Goal: Book appointment/travel/reservation

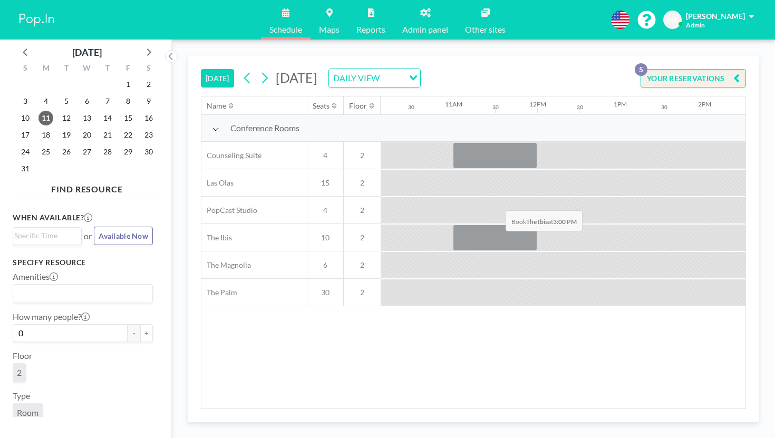
scroll to position [0, 857]
click at [141, 45] on icon at bounding box center [148, 52] width 14 height 14
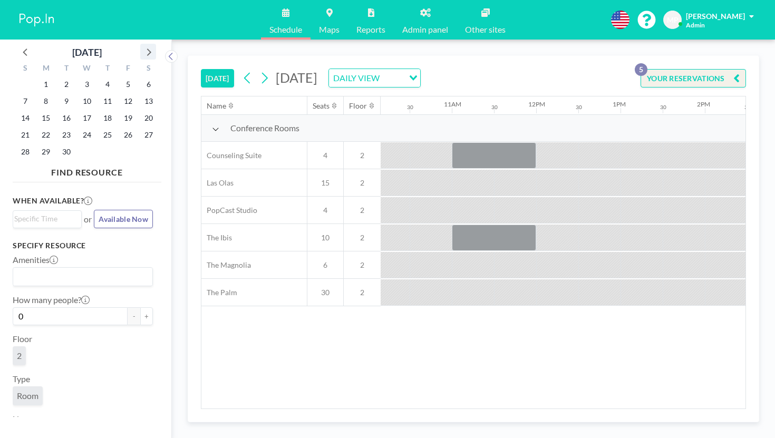
click at [141, 45] on icon at bounding box center [148, 52] width 14 height 14
click at [62, 76] on div "30" at bounding box center [66, 84] width 21 height 17
click at [80, 77] on span "1" at bounding box center [87, 84] width 15 height 15
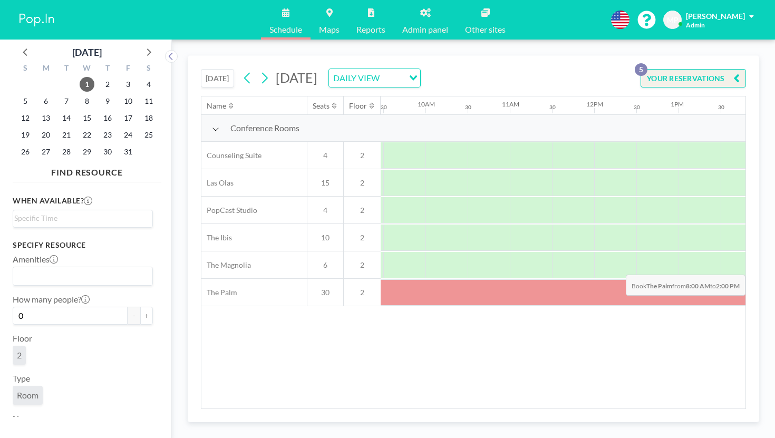
scroll to position [0, 844]
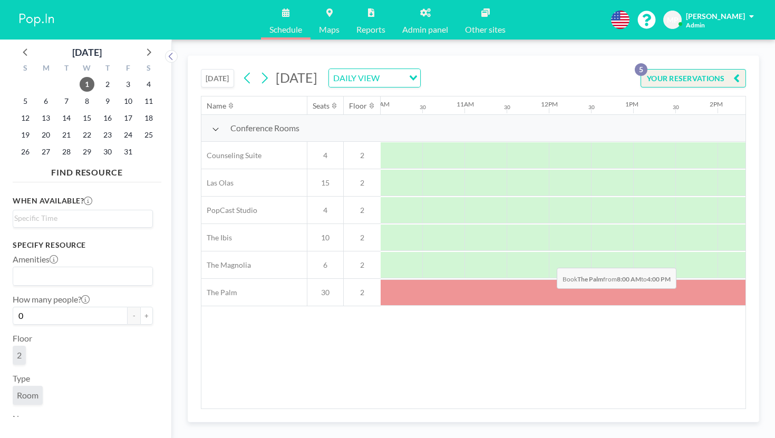
drag, startPoint x: 364, startPoint y: 233, endPoint x: 554, endPoint y: 243, distance: 189.5
click at [554, 279] on div at bounding box center [548, 292] width 675 height 26
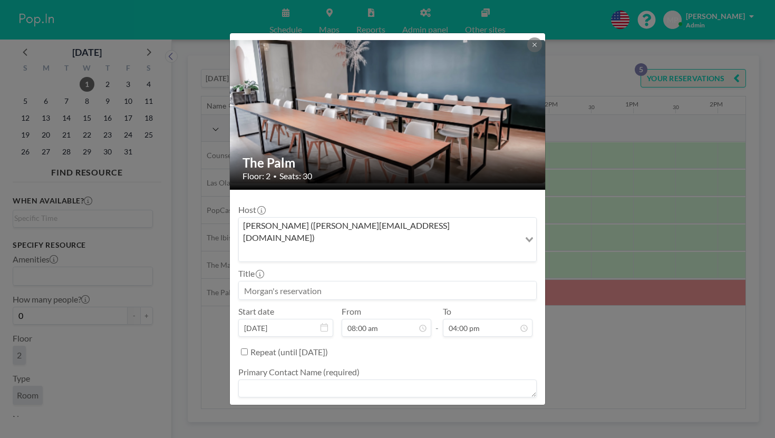
click at [345, 282] on input at bounding box center [387, 291] width 297 height 18
type input "B"
click at [272, 282] on input "BLUEFIN" at bounding box center [387, 291] width 297 height 18
click at [270, 282] on input "HOLD BLUEFIN" at bounding box center [387, 291] width 297 height 18
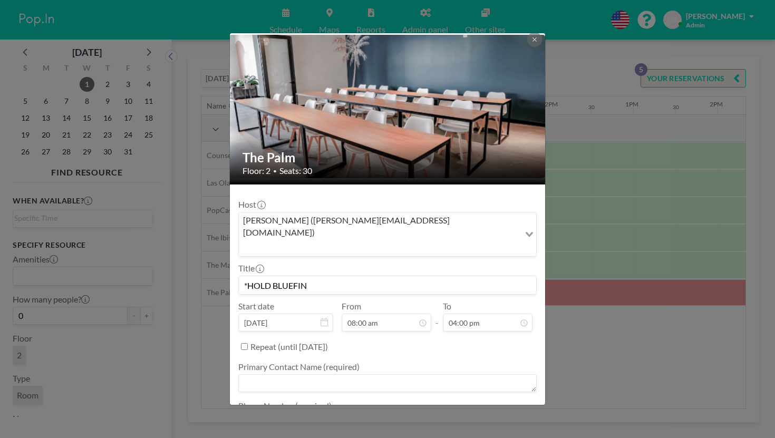
type input "*HOLD BLUEFIN"
click at [416, 374] on textarea at bounding box center [387, 383] width 298 height 18
type textarea "E"
click at [460, 374] on textarea "[PERSON_NAME]" at bounding box center [387, 383] width 298 height 18
type textarea "[PERSON_NAME]"
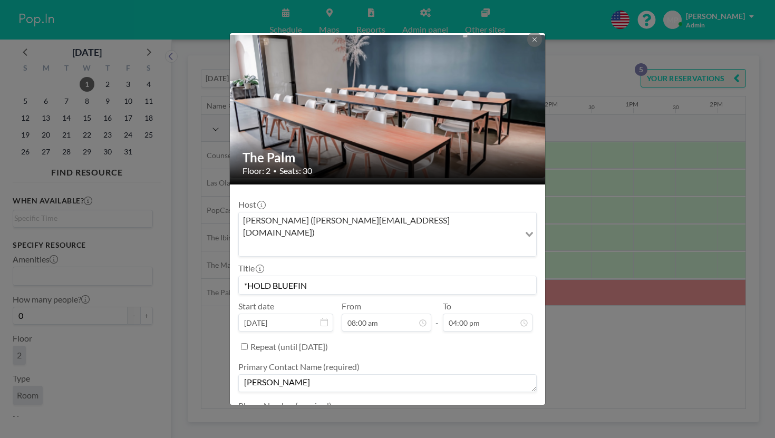
click at [411, 413] on textarea at bounding box center [387, 422] width 298 height 18
type textarea "-"
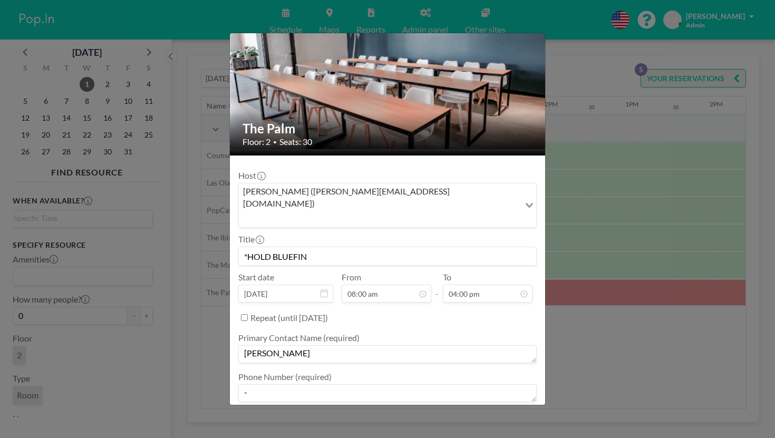
type textarea "-"
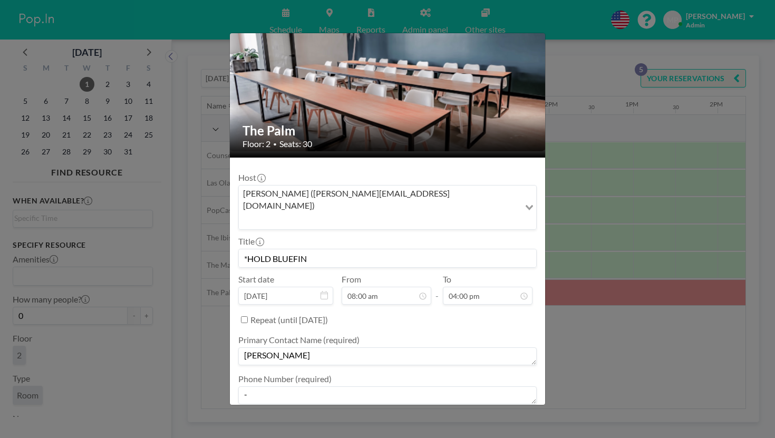
scroll to position [32, 0]
type textarea "Catering"
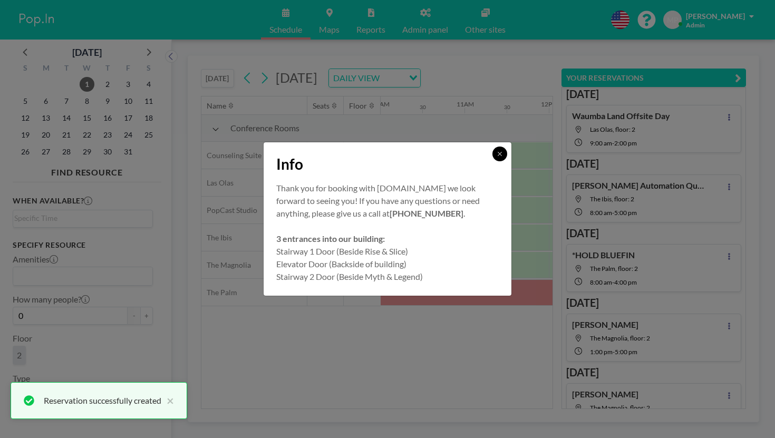
click at [497, 157] on icon at bounding box center [500, 154] width 6 height 6
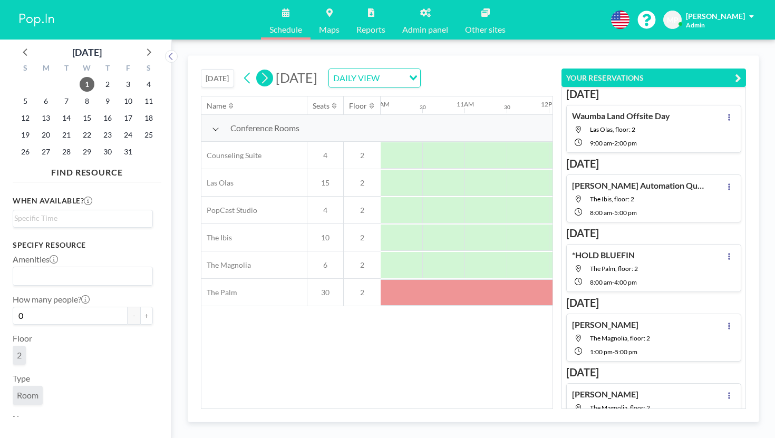
click at [259, 70] on icon at bounding box center [264, 78] width 10 height 16
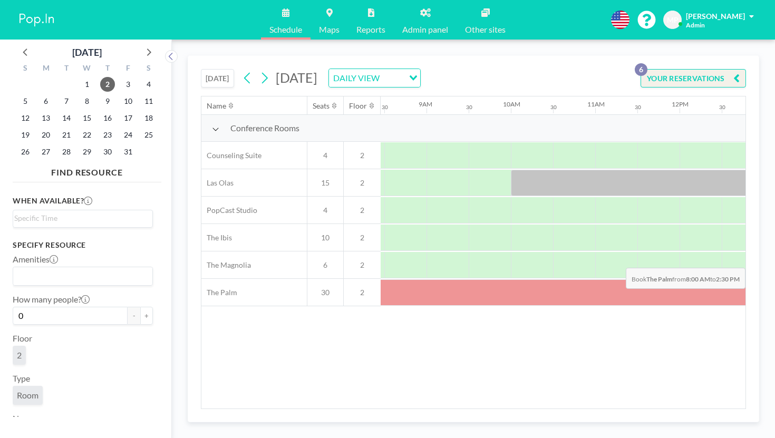
scroll to position [0, 808]
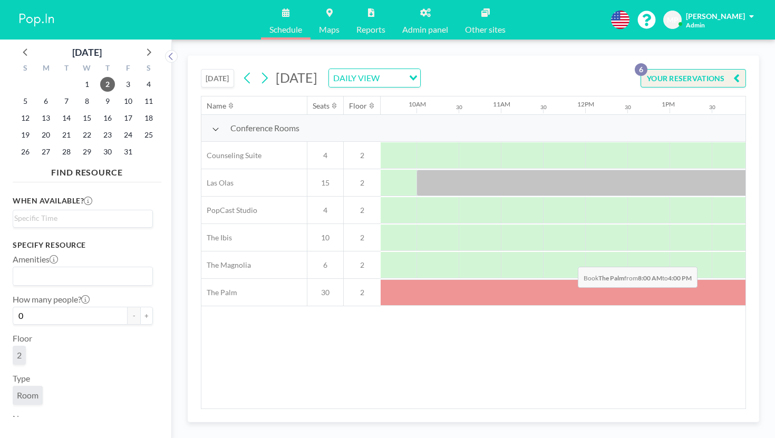
drag, startPoint x: 366, startPoint y: 239, endPoint x: 575, endPoint y: 242, distance: 208.8
click at [575, 279] on div at bounding box center [585, 292] width 675 height 26
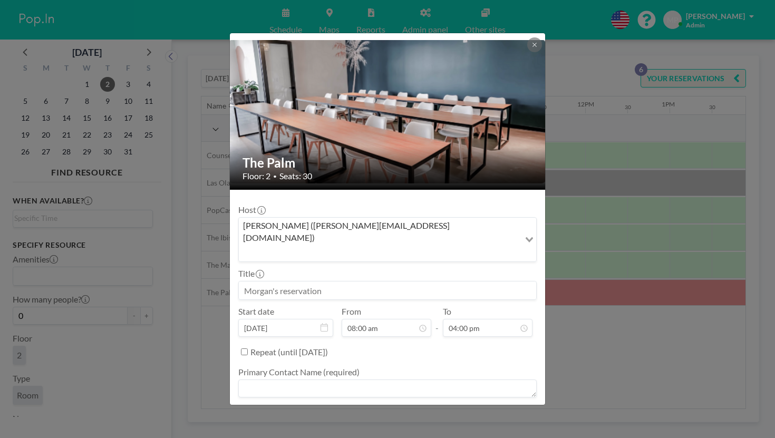
click at [317, 282] on input at bounding box center [387, 291] width 297 height 18
type input "*HOLD BLUEFIN"
click at [390, 380] on textarea at bounding box center [387, 389] width 298 height 18
type textarea "[PERSON_NAME]"
click at [405, 419] on textarea at bounding box center [387, 428] width 298 height 18
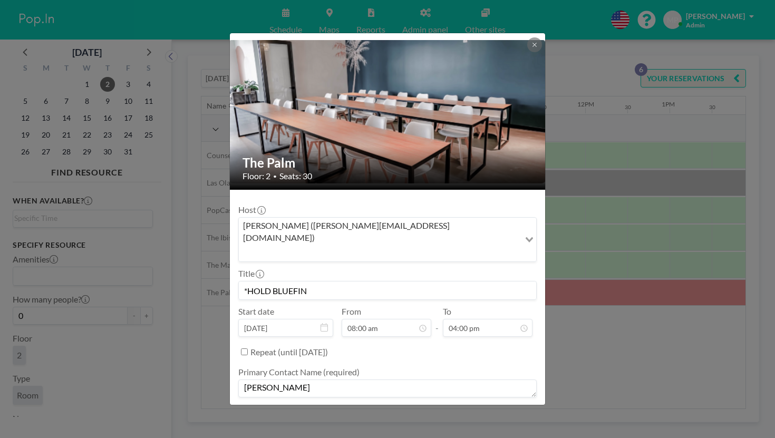
type textarea "-"
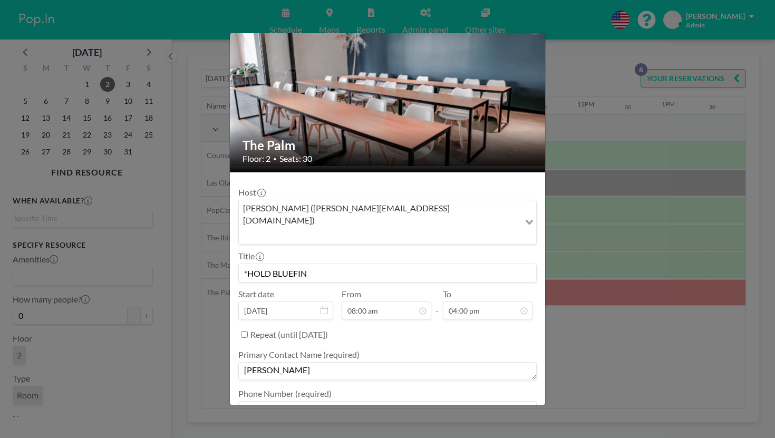
scroll to position [36, 0]
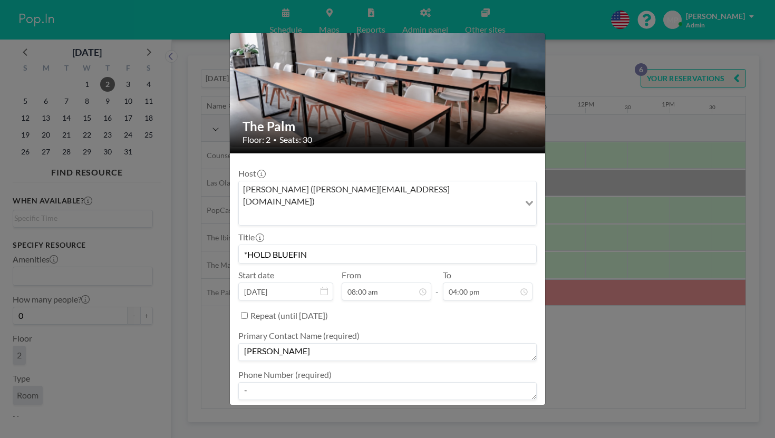
type textarea "-"
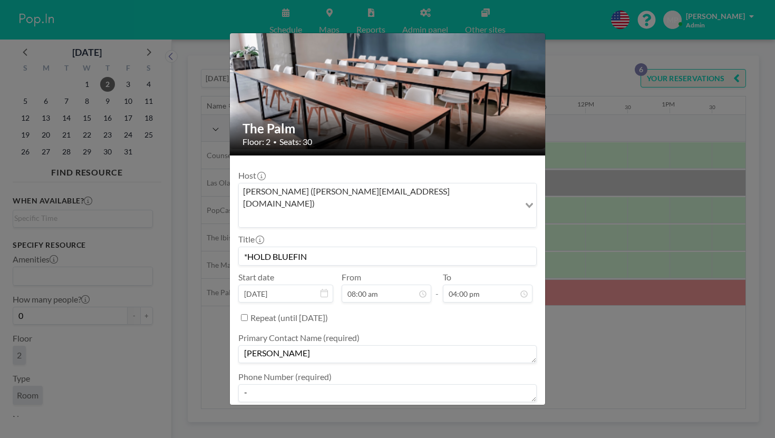
scroll to position [34, 0]
type textarea "catering"
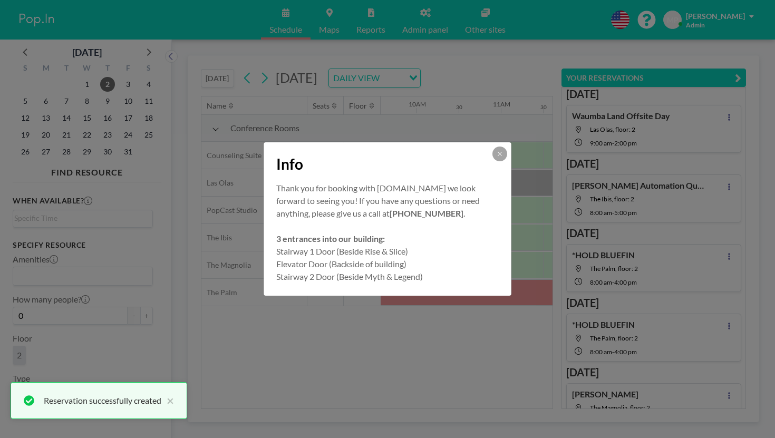
scroll to position [32, 0]
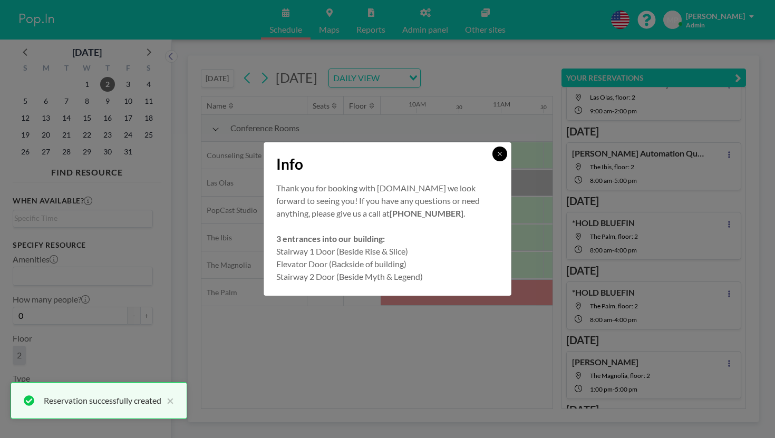
click at [492, 161] on button at bounding box center [499, 154] width 15 height 15
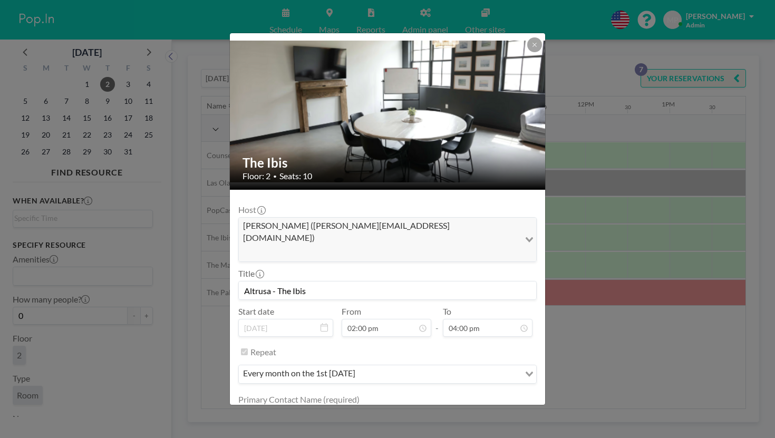
click at [546, 188] on div "The Ibis Floor: 2 • Seats: 10 Host [PERSON_NAME] ([PERSON_NAME][EMAIL_ADDRESS][…" at bounding box center [387, 219] width 775 height 438
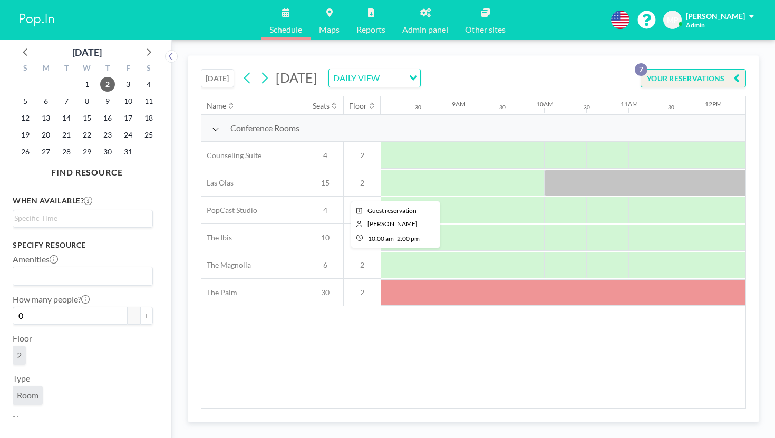
scroll to position [0, 668]
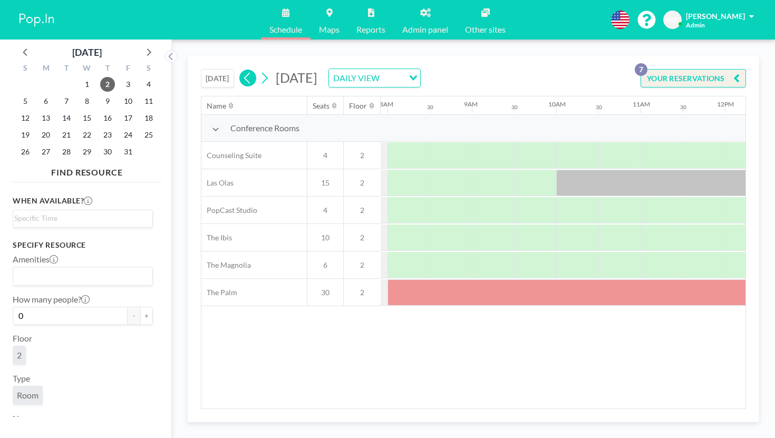
click at [242, 70] on icon at bounding box center [247, 78] width 10 height 16
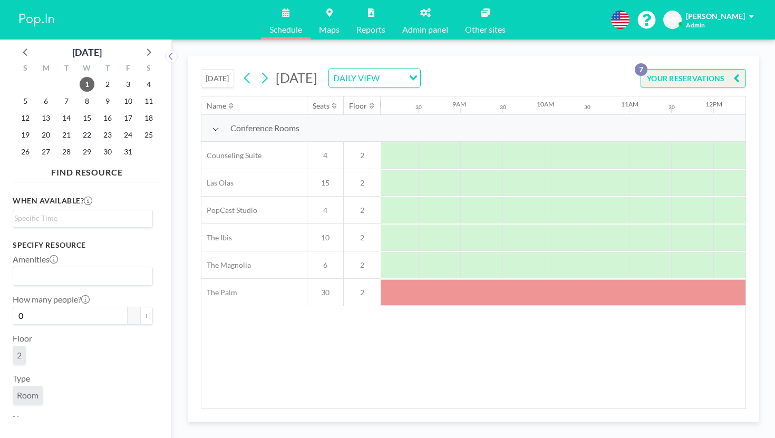
scroll to position [0, 638]
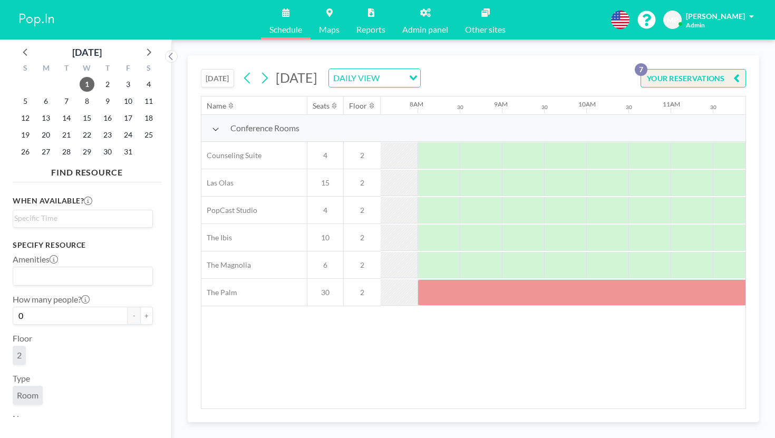
click at [201, 69] on button "[DATE]" at bounding box center [217, 78] width 33 height 18
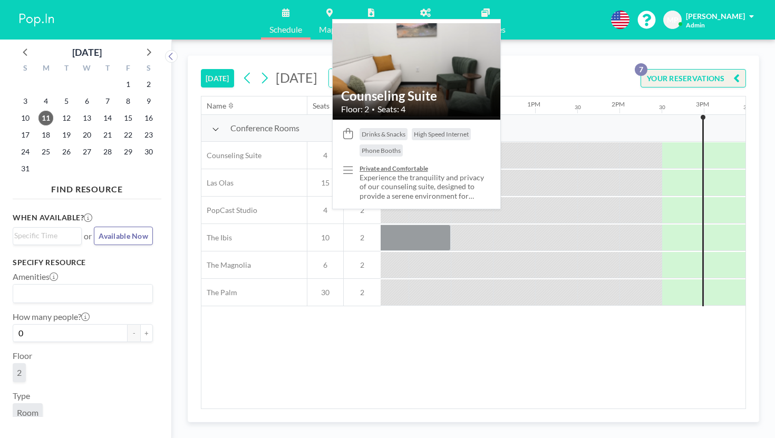
scroll to position [0, 959]
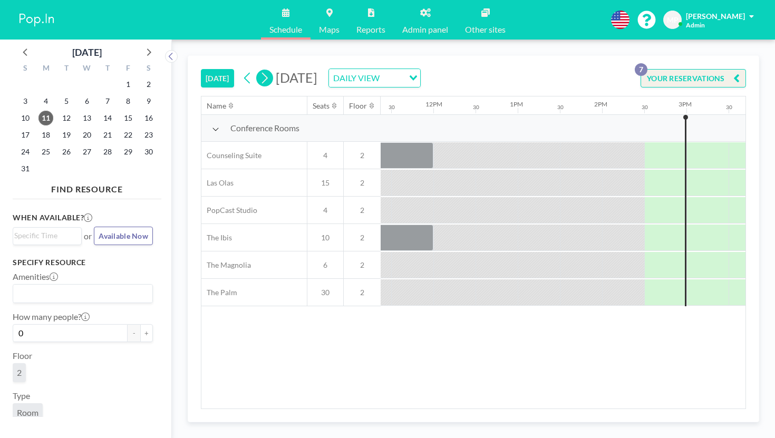
drag, startPoint x: 214, startPoint y: 61, endPoint x: 222, endPoint y: 61, distance: 9.0
click at [259, 70] on icon at bounding box center [264, 78] width 10 height 16
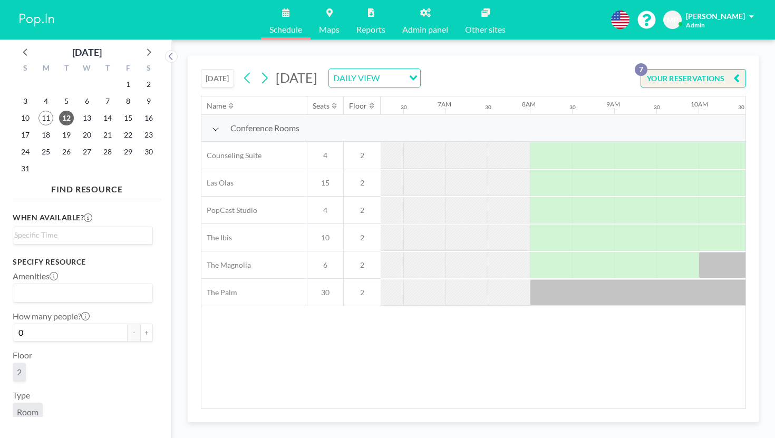
scroll to position [0, 548]
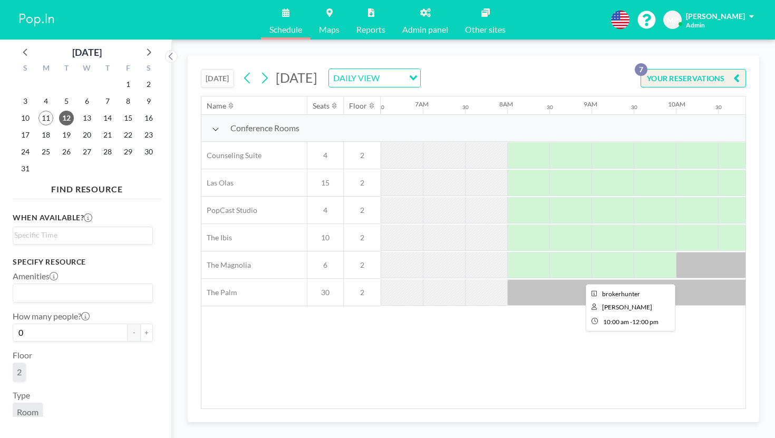
click at [676, 252] on div at bounding box center [760, 265] width 169 height 26
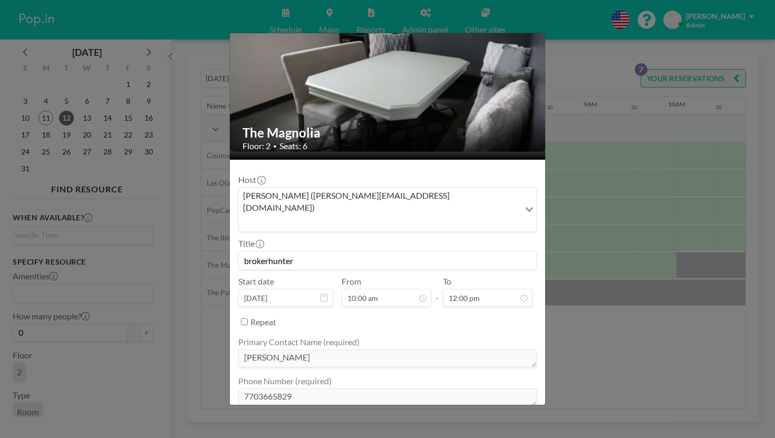
scroll to position [31, 0]
click at [564, 305] on div "The Magnolia Floor: 2 • Seats: 6 Host [PERSON_NAME] ([PERSON_NAME][EMAIL_ADDRES…" at bounding box center [387, 219] width 775 height 438
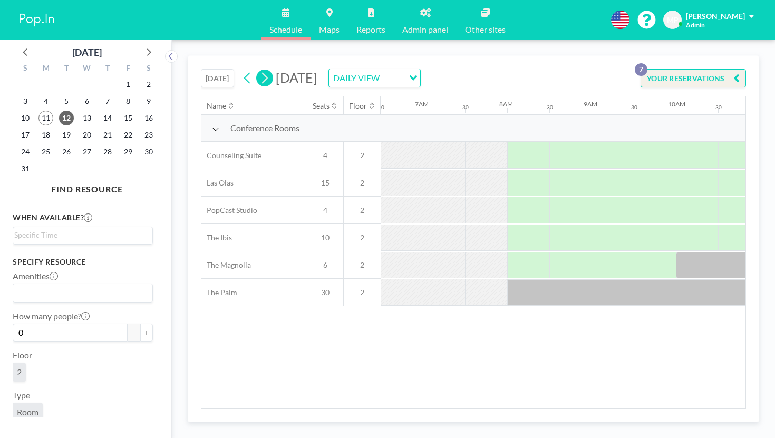
click at [259, 70] on icon at bounding box center [264, 78] width 10 height 16
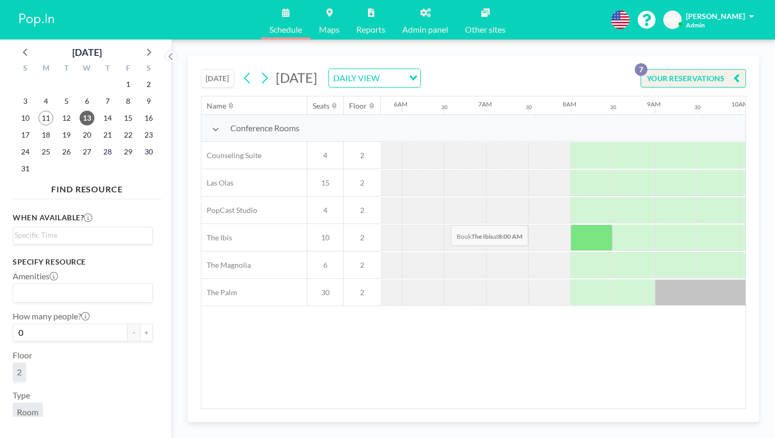
scroll to position [0, 514]
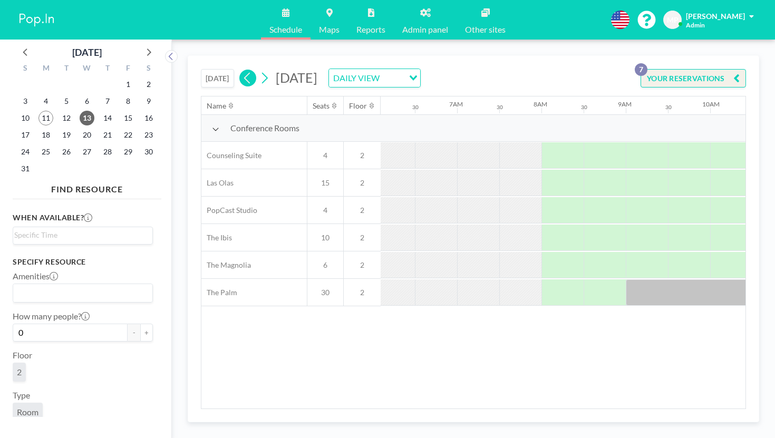
click at [242, 70] on icon at bounding box center [247, 78] width 10 height 16
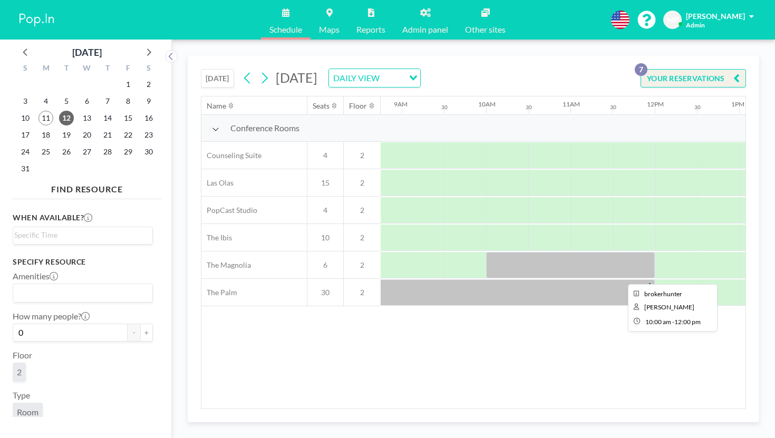
scroll to position [0, 795]
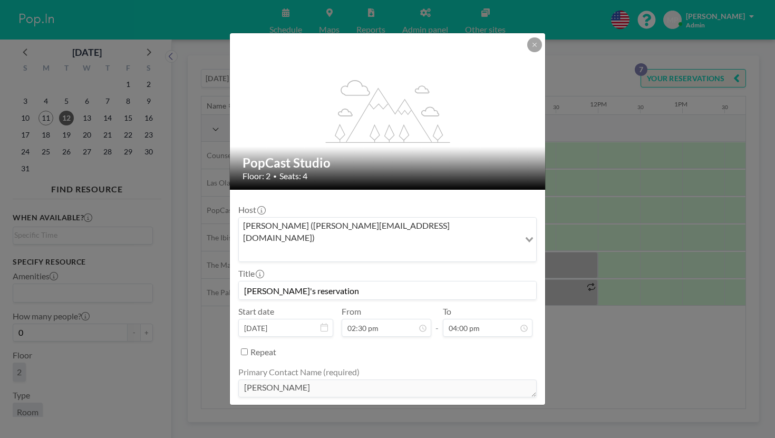
scroll to position [34, 0]
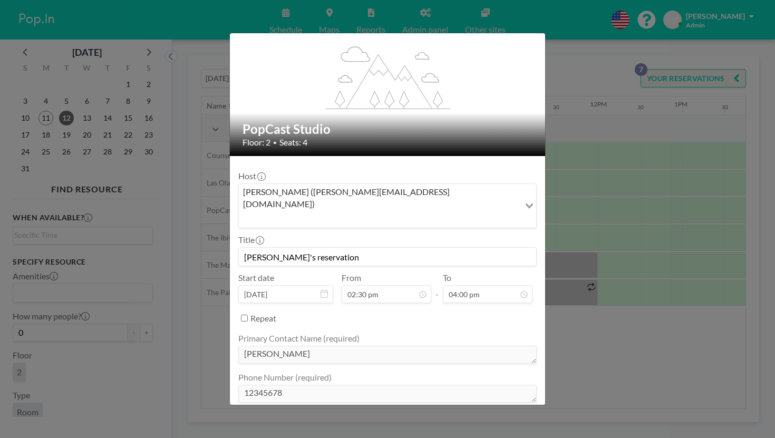
click at [210, 255] on div "flex-grow: 1.2; PopCast Studio Floor: 2 • Seats: 4 Host [PERSON_NAME] ([PERSON_…" at bounding box center [387, 219] width 775 height 438
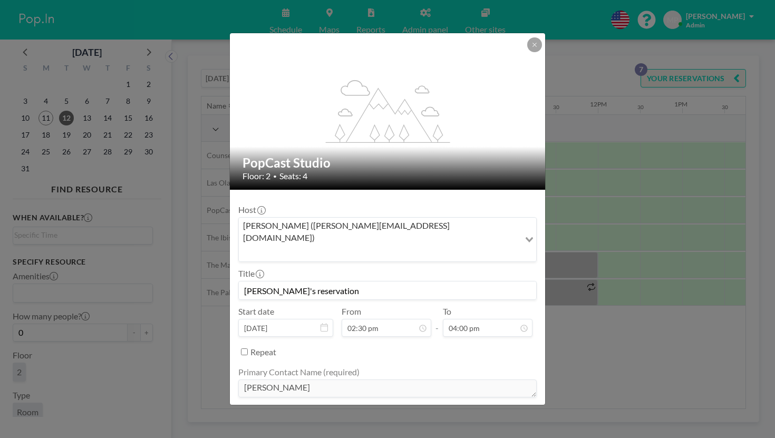
scroll to position [30, 0]
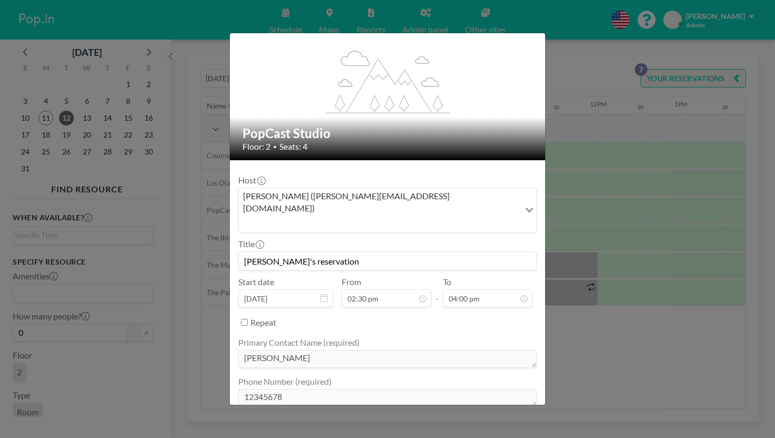
click at [582, 315] on div "flex-grow: 1.2; PopCast Studio Floor: 2 • Seats: 4 Host [PERSON_NAME] ([PERSON_…" at bounding box center [387, 219] width 775 height 438
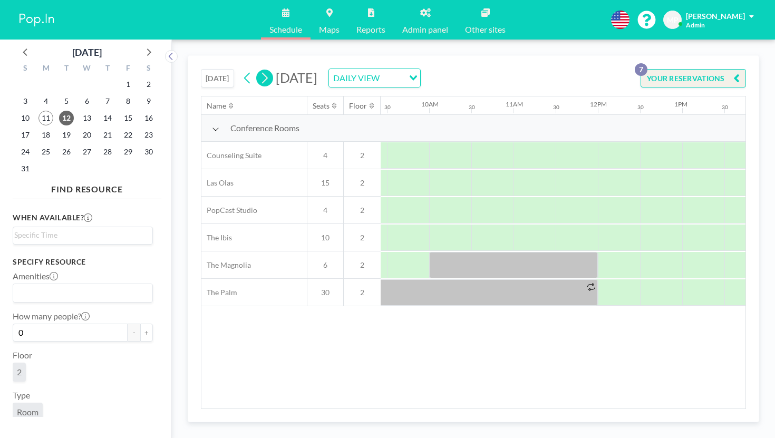
click at [259, 70] on icon at bounding box center [264, 78] width 10 height 16
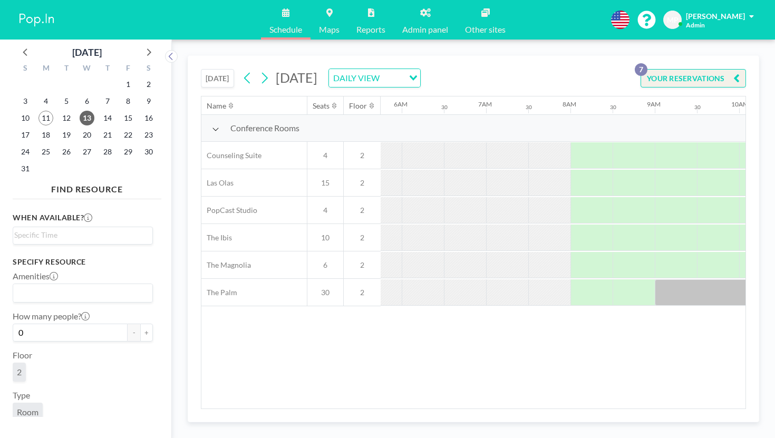
scroll to position [0, 514]
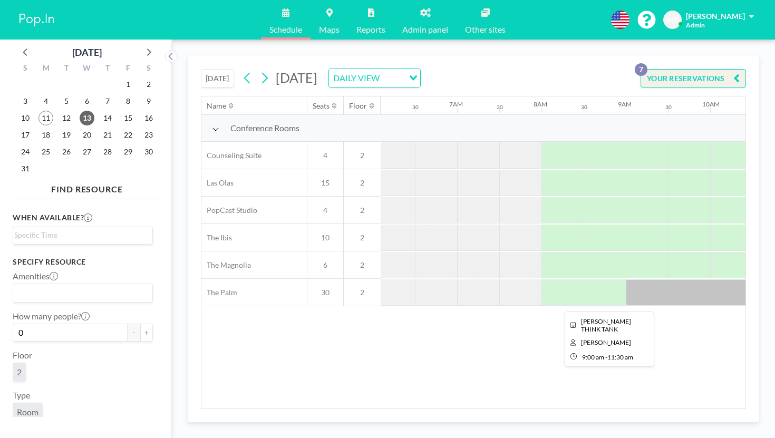
click at [626, 279] on div at bounding box center [731, 292] width 211 height 26
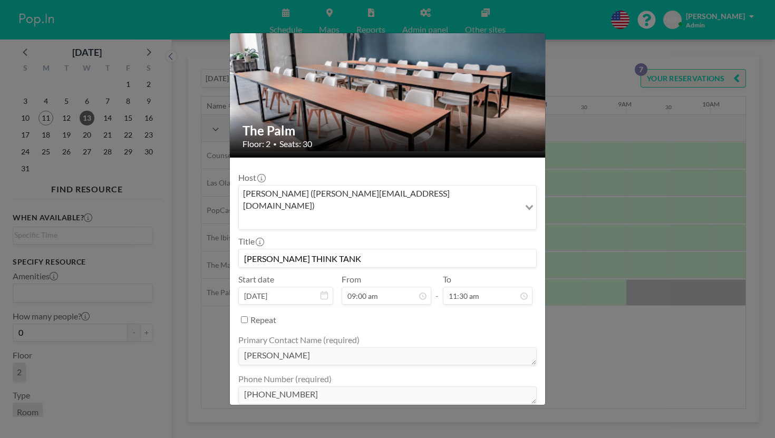
scroll to position [34, 0]
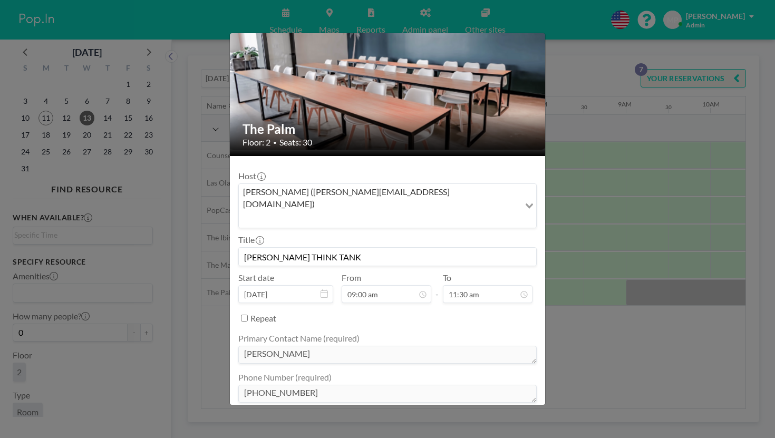
click at [589, 308] on div "The Palm Floor: 2 • Seats: 30 Host [PERSON_NAME] ([PERSON_NAME][EMAIL_ADDRESS][…" at bounding box center [387, 219] width 775 height 438
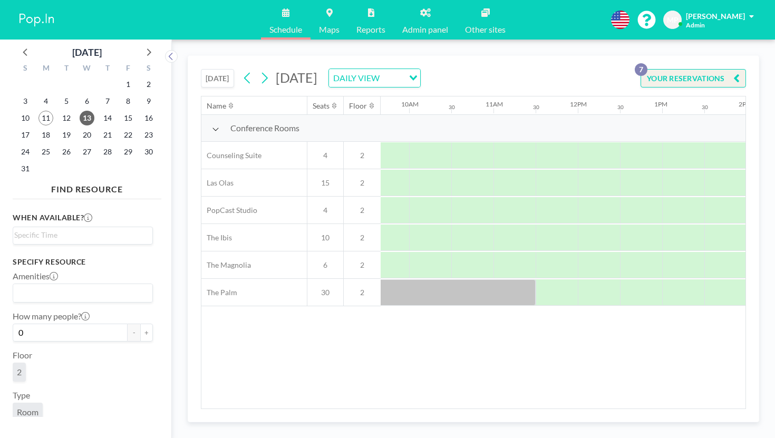
scroll to position [0, 816]
click at [259, 70] on icon at bounding box center [264, 78] width 10 height 16
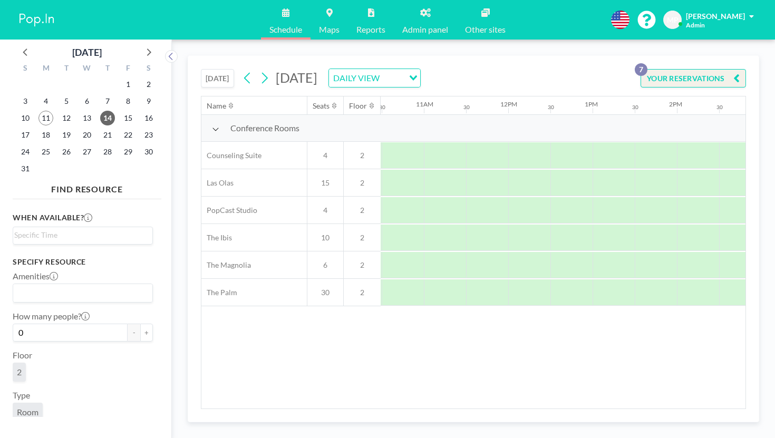
scroll to position [0, 892]
click at [259, 70] on icon at bounding box center [264, 78] width 10 height 16
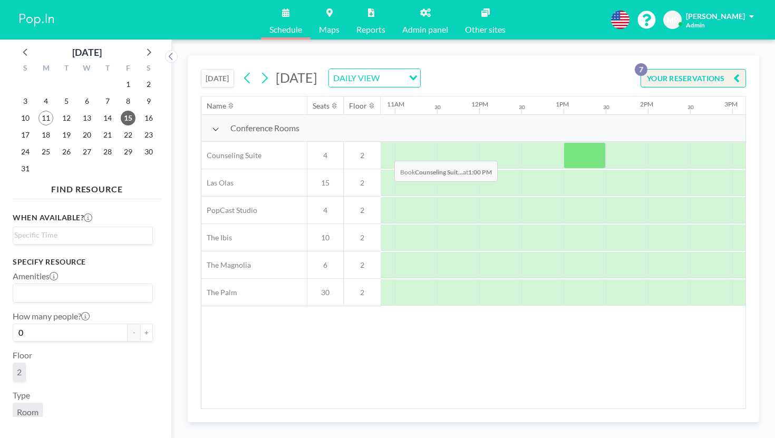
scroll to position [0, 976]
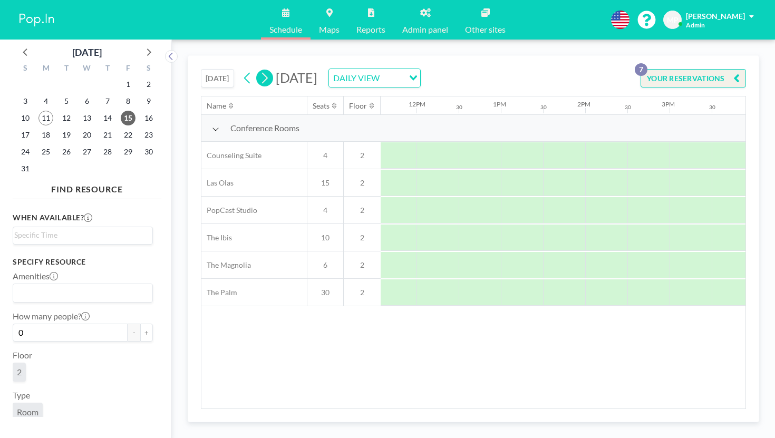
click at [259, 70] on icon at bounding box center [264, 78] width 10 height 16
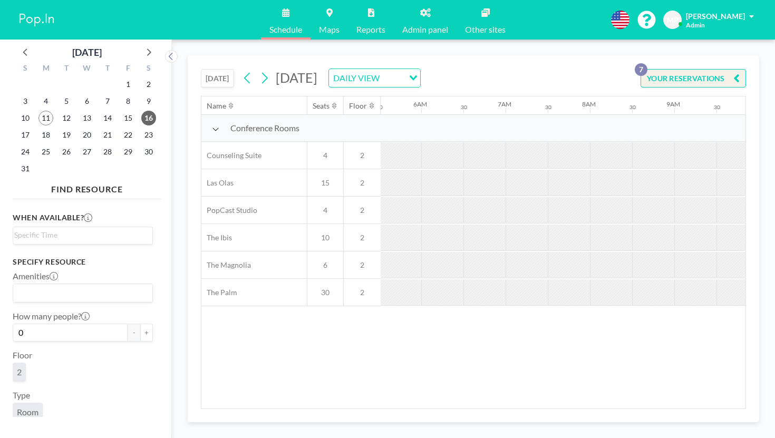
scroll to position [0, 514]
click at [262, 73] on icon at bounding box center [265, 78] width 6 height 11
click at [259, 70] on icon at bounding box center [264, 78] width 10 height 16
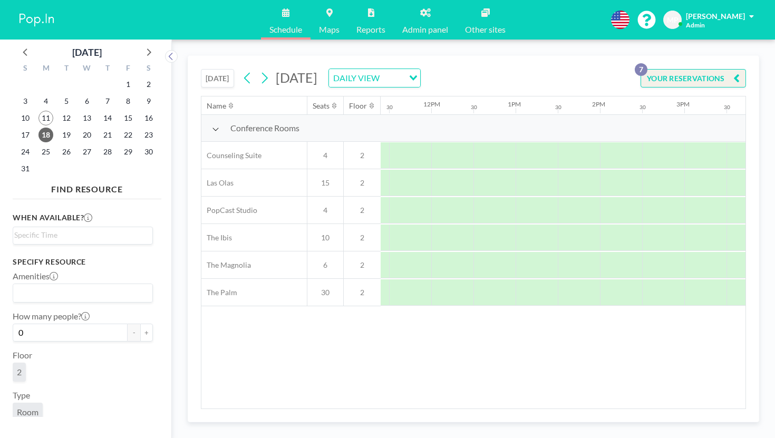
scroll to position [0, 984]
click at [259, 70] on icon at bounding box center [264, 78] width 10 height 16
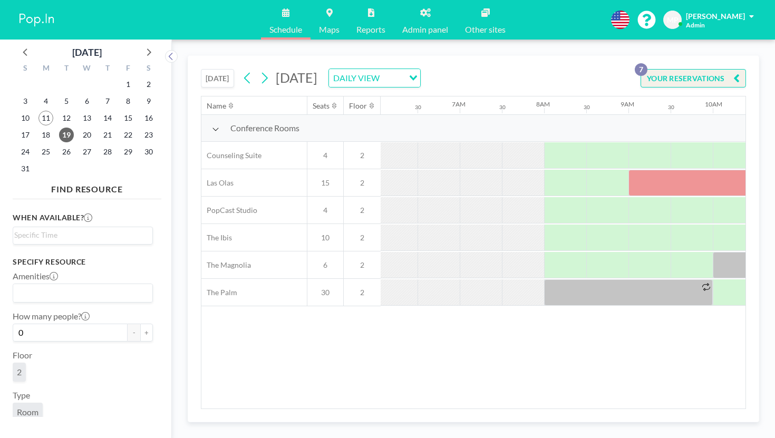
scroll to position [0, 518]
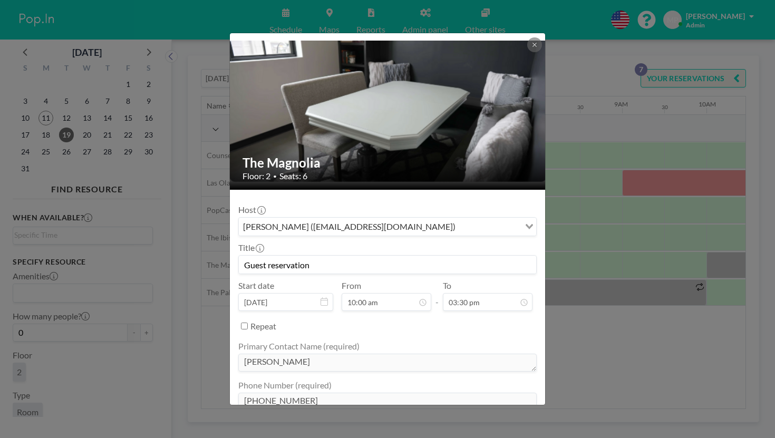
scroll to position [201, 0]
click at [527, 42] on button at bounding box center [534, 44] width 15 height 15
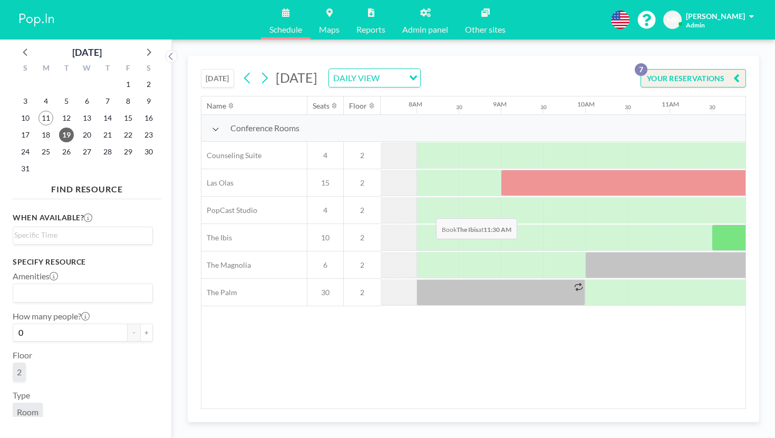
scroll to position [0, 618]
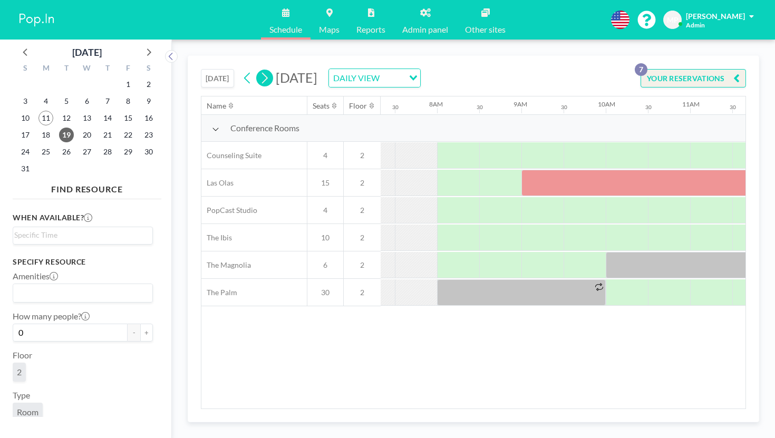
click at [259, 70] on icon at bounding box center [264, 78] width 10 height 16
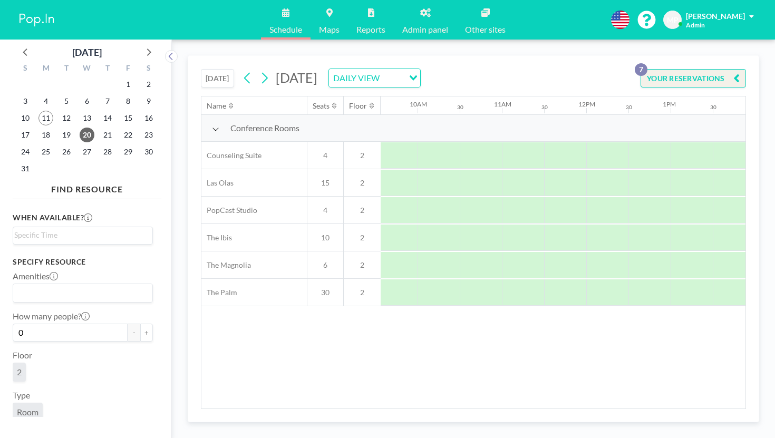
scroll to position [0, 832]
click at [259, 70] on icon at bounding box center [264, 78] width 10 height 16
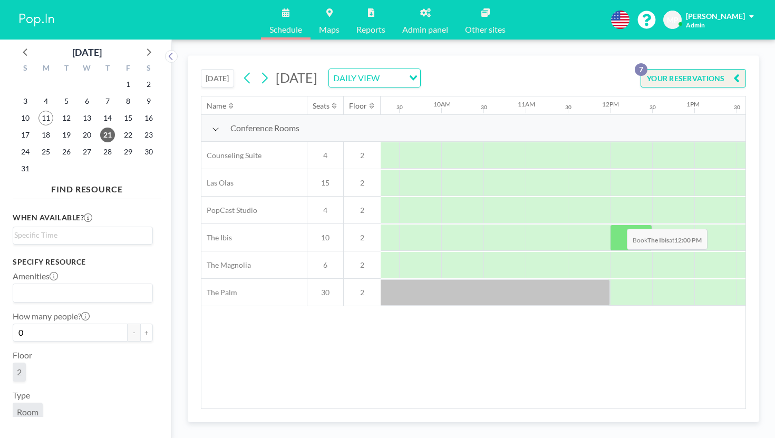
scroll to position [0, 865]
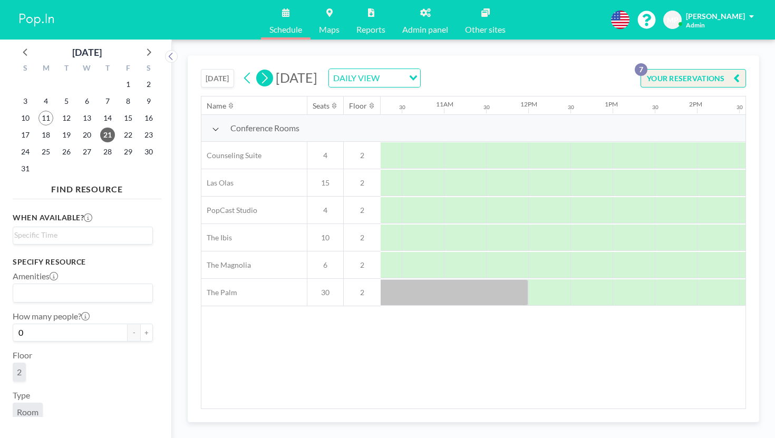
click at [259, 70] on icon at bounding box center [264, 78] width 10 height 16
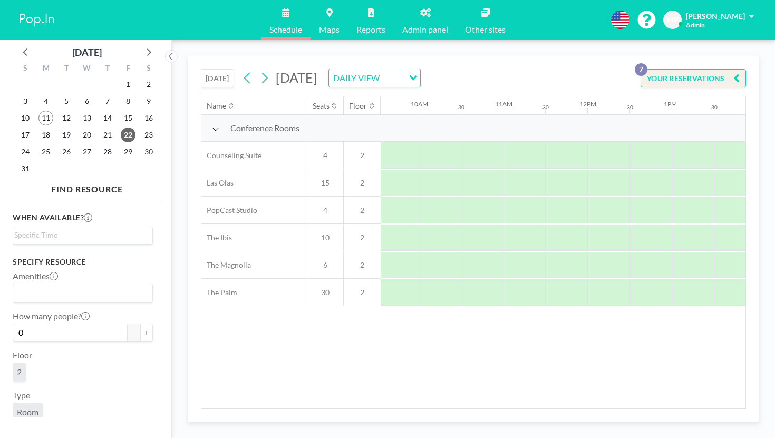
scroll to position [0, 830]
click at [201, 69] on button "[DATE]" at bounding box center [217, 78] width 33 height 18
